Goal: Task Accomplishment & Management: Use online tool/utility

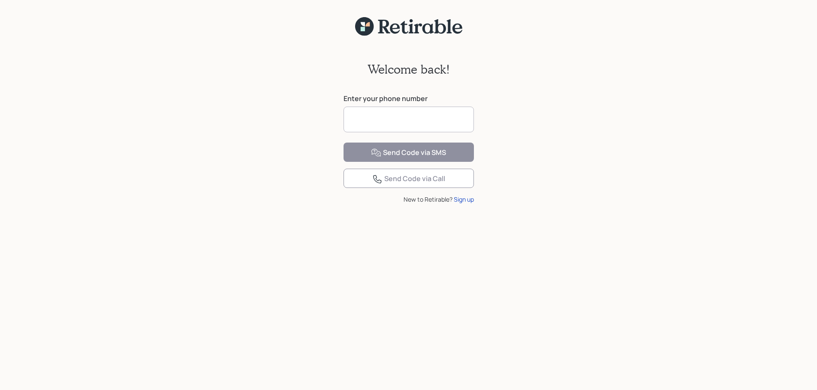
click at [415, 125] on input at bounding box center [408, 120] width 130 height 26
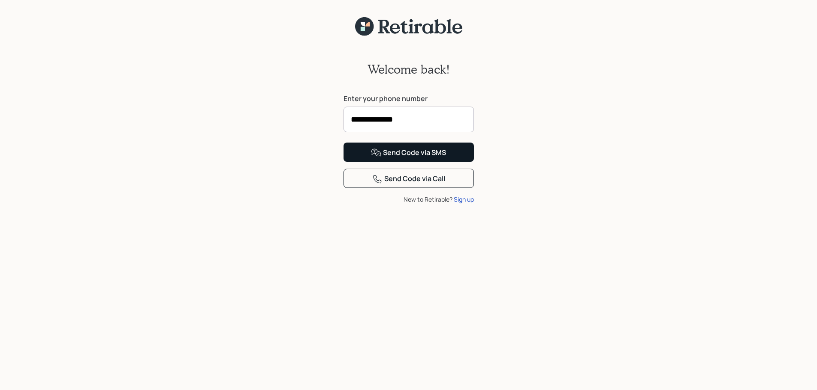
type input "**********"
click at [412, 158] on div "Send Code via SMS" at bounding box center [408, 153] width 75 height 10
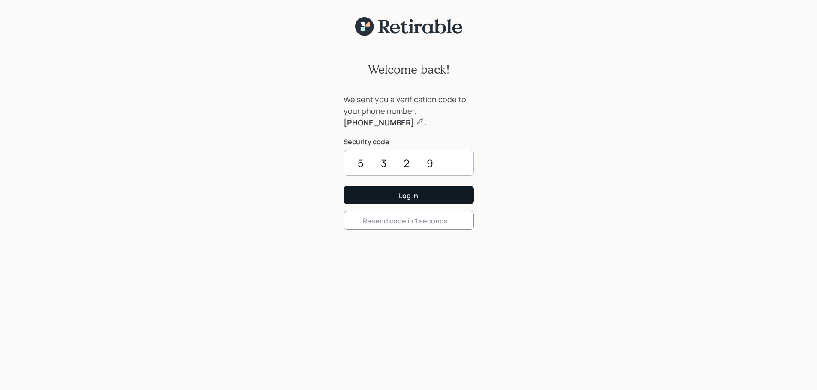
type input "5329"
click at [403, 198] on div "Log In" at bounding box center [408, 195] width 19 height 9
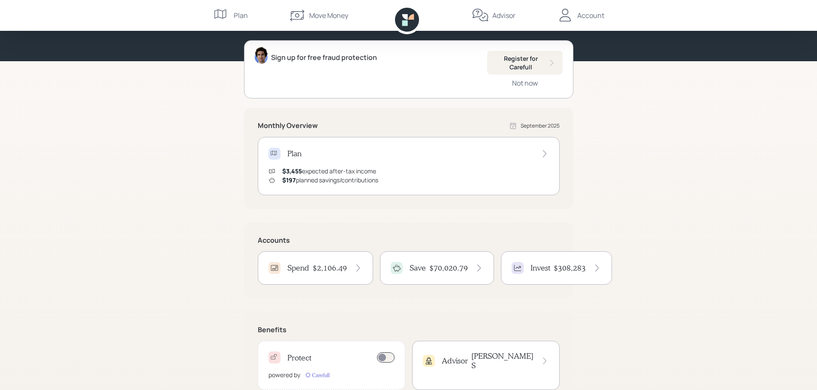
scroll to position [108, 0]
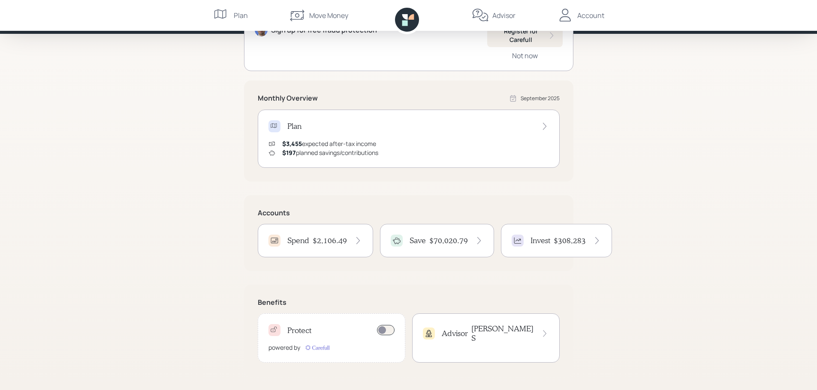
click at [455, 241] on h4 "$70,020.79" at bounding box center [448, 240] width 39 height 9
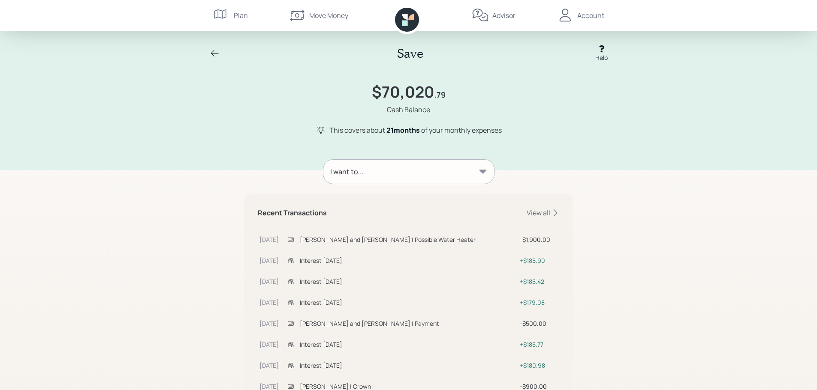
click at [481, 171] on icon at bounding box center [482, 172] width 7 height 4
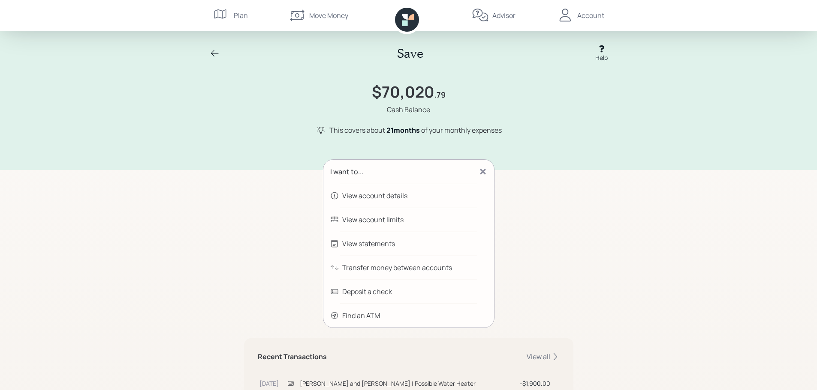
click at [384, 268] on div "Transfer money between accounts" at bounding box center [397, 268] width 110 height 10
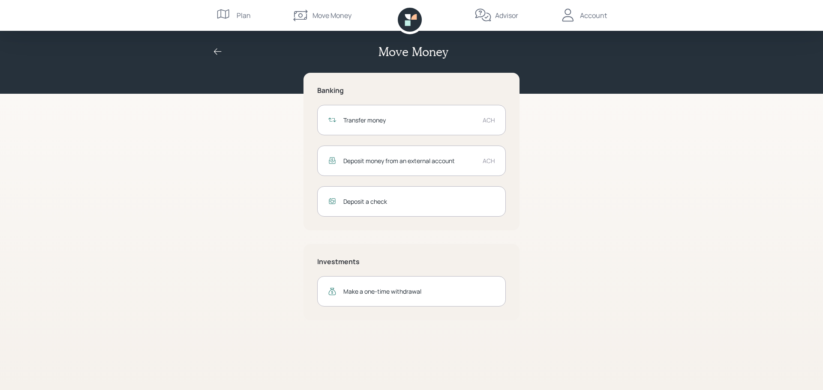
click at [428, 118] on div "Transfer money" at bounding box center [409, 120] width 132 height 9
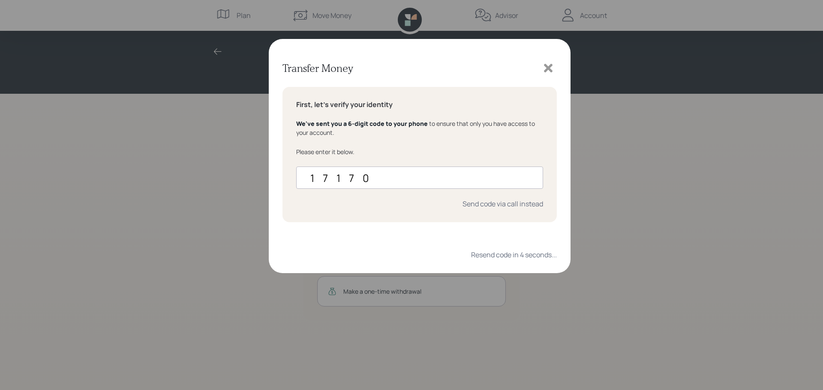
type input "171700"
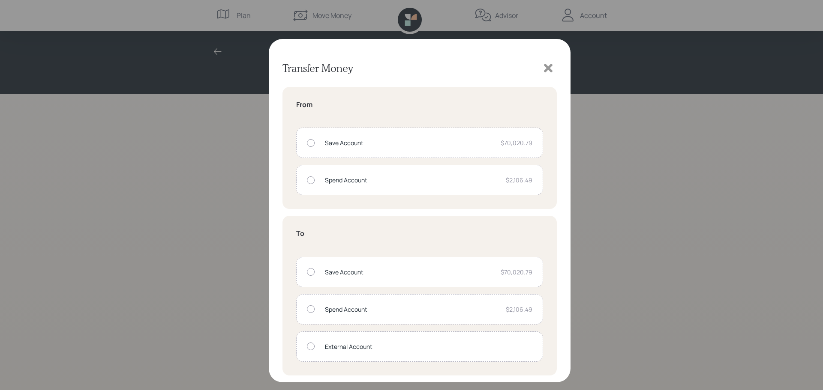
click at [472, 144] on div "Save Account" at bounding box center [409, 142] width 169 height 9
radio input "true"
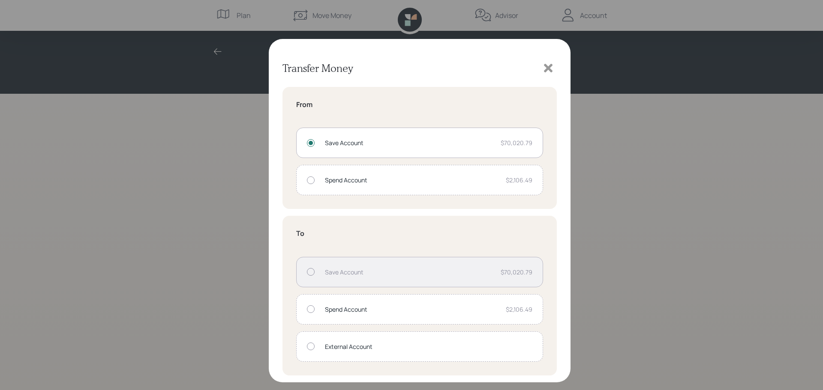
click at [356, 310] on div "Spend Account" at bounding box center [412, 309] width 174 height 9
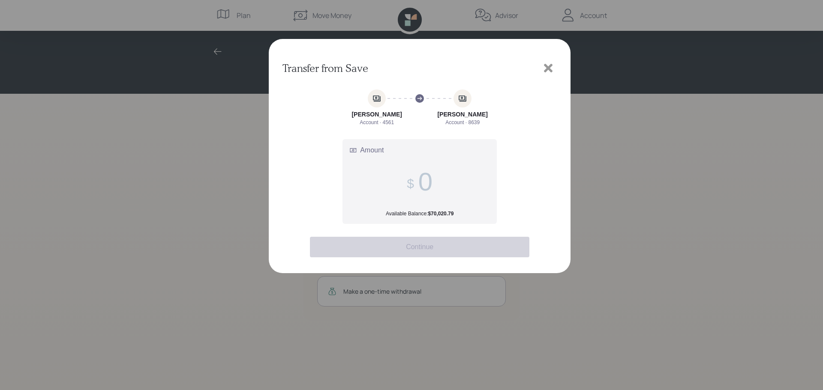
drag, startPoint x: 438, startPoint y: 57, endPoint x: 544, endPoint y: 78, distance: 108.4
click at [544, 78] on div "Transfer from Save" at bounding box center [420, 156] width 302 height 234
click at [418, 181] on input "Amount Available Balance: $70,020.79" at bounding box center [425, 182] width 14 height 30
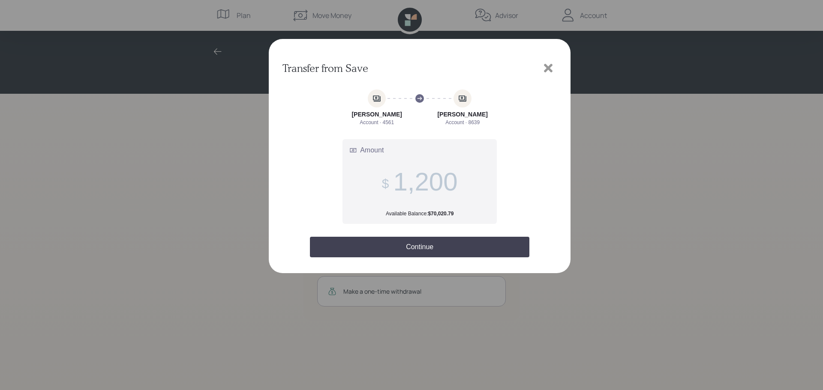
type input "1,200"
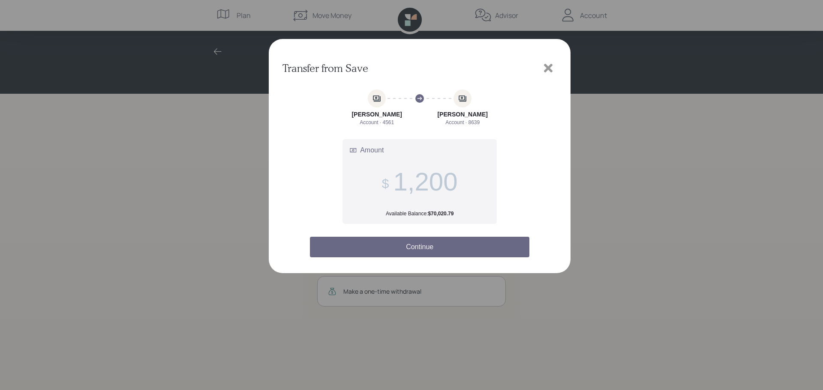
click at [416, 244] on button "Continue" at bounding box center [419, 247] width 219 height 21
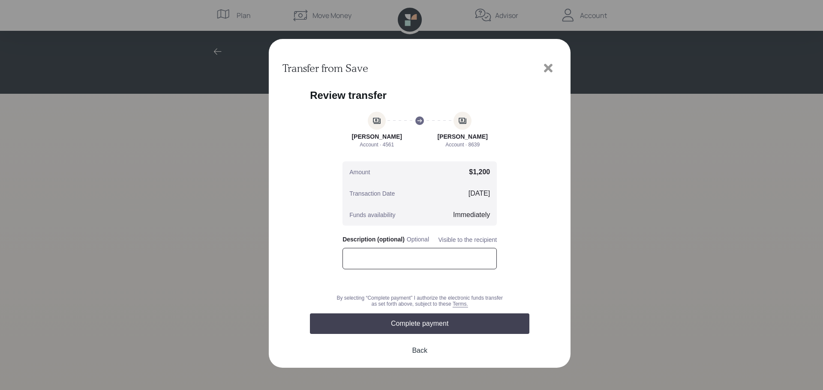
click at [417, 261] on input "text" at bounding box center [419, 258] width 154 height 21
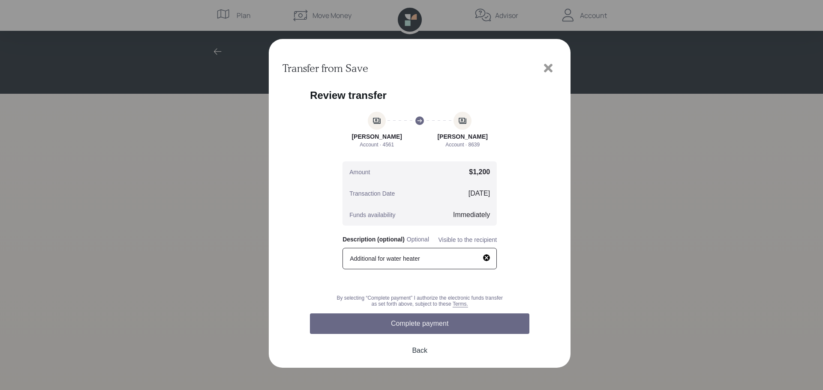
type input "Additional for water heater"
click at [429, 324] on button "Complete payment" at bounding box center [419, 324] width 219 height 21
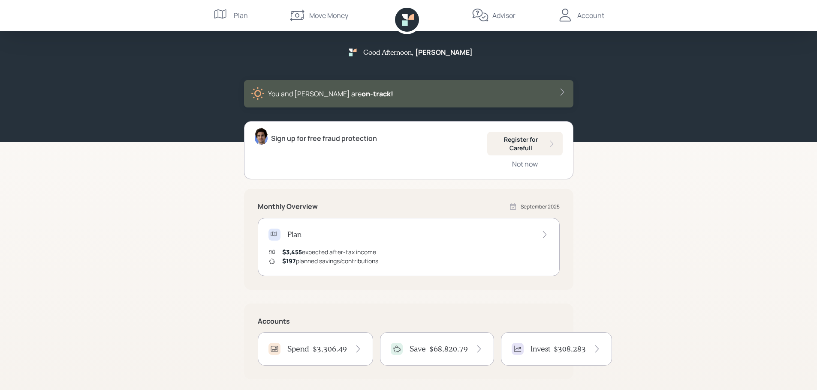
click at [593, 19] on div "Account" at bounding box center [590, 15] width 27 height 10
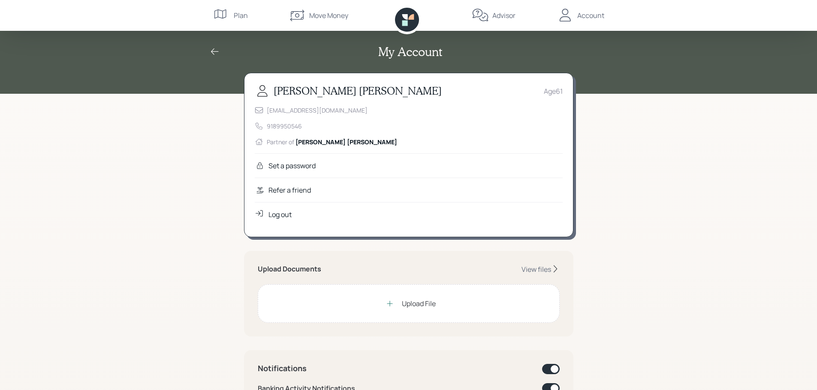
click at [283, 213] on div "Log out" at bounding box center [279, 215] width 23 height 10
